Goal: Check status: Check status

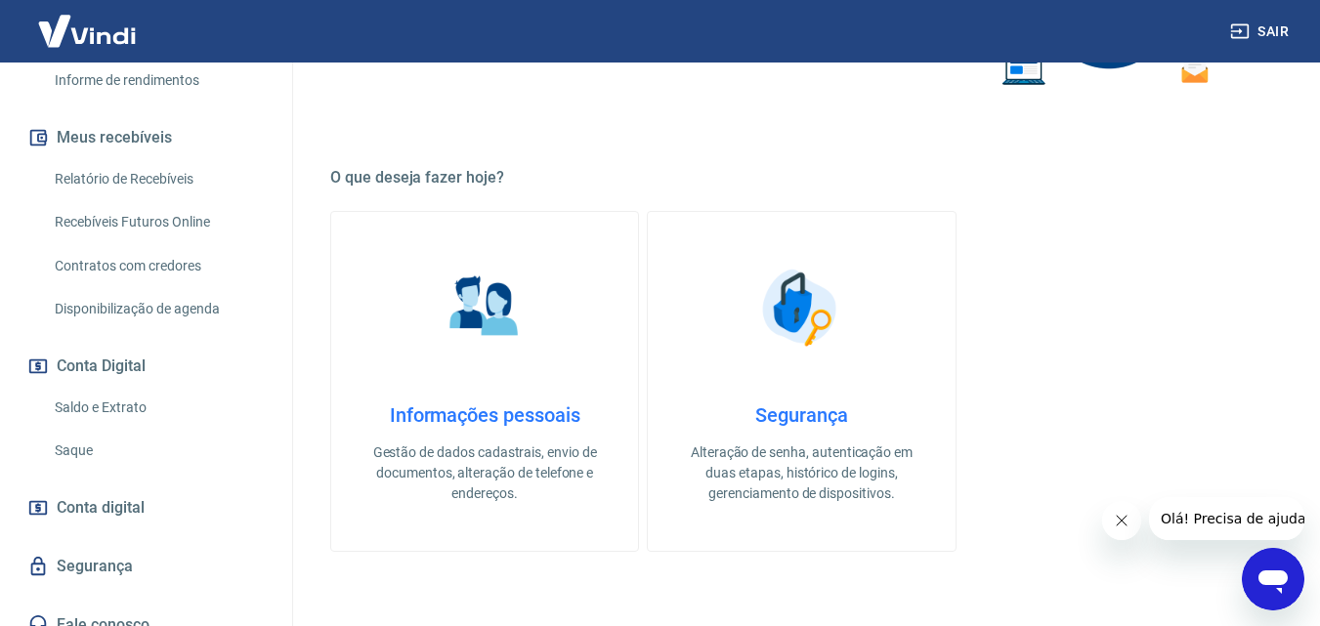
scroll to position [489, 0]
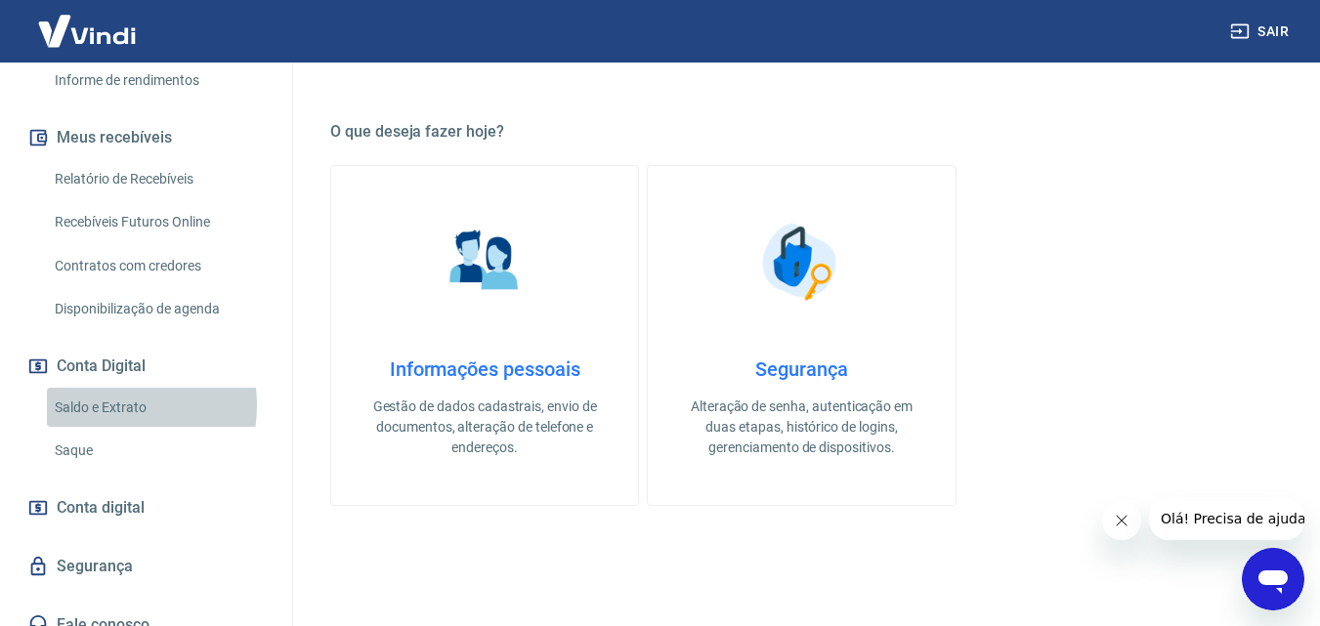
click at [101, 388] on link "Saldo e Extrato" at bounding box center [158, 408] width 222 height 40
